Goal: Transaction & Acquisition: Purchase product/service

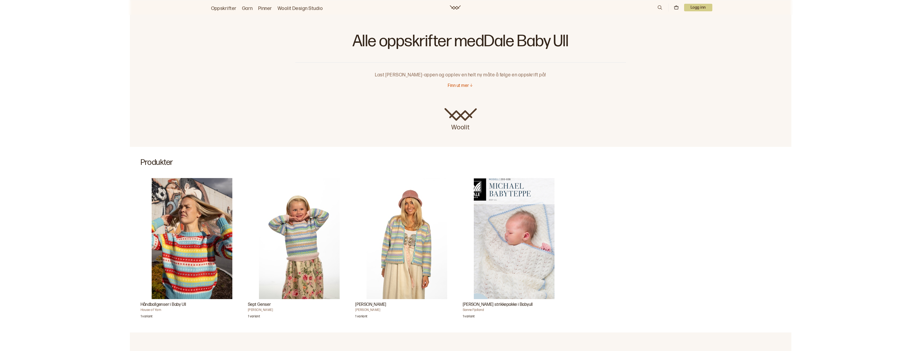
click at [525, 264] on img "Michael Babyteppe strikkepakke i Babyull" at bounding box center [514, 238] width 81 height 121
click at [229, 7] on link "Oppskrifter" at bounding box center [224, 9] width 26 height 8
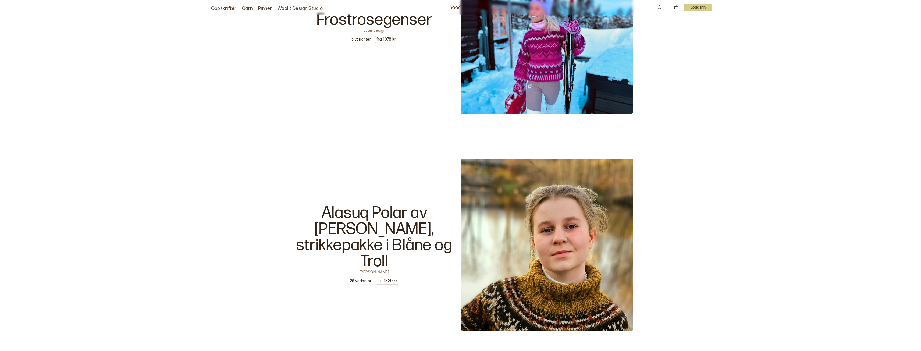
scroll to position [861, 0]
